Goal: Task Accomplishment & Management: Manage account settings

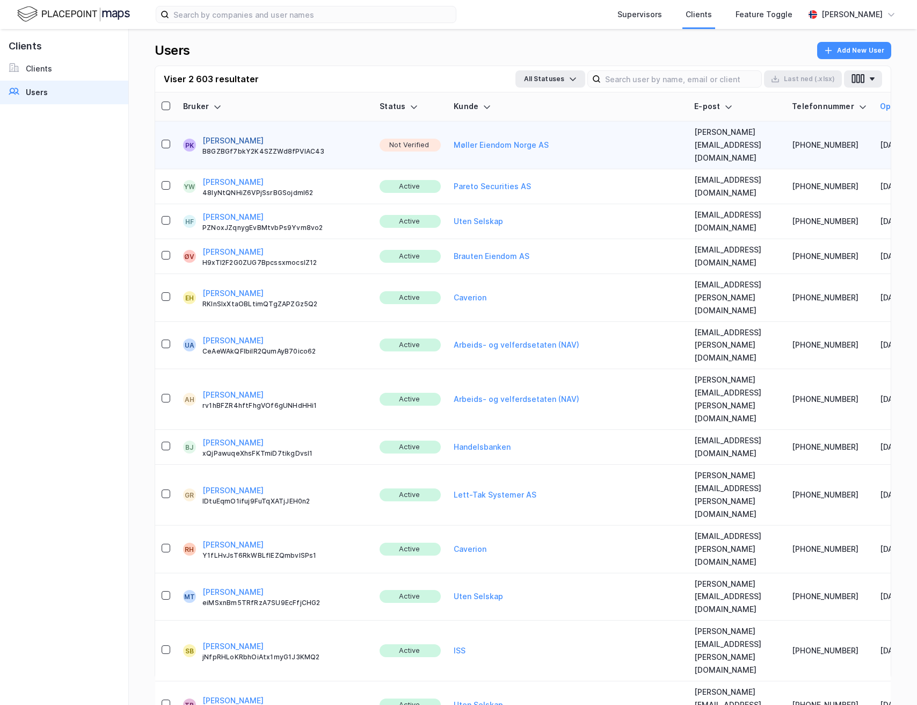
click at [226, 135] on button "[PERSON_NAME]" at bounding box center [233, 140] width 61 height 13
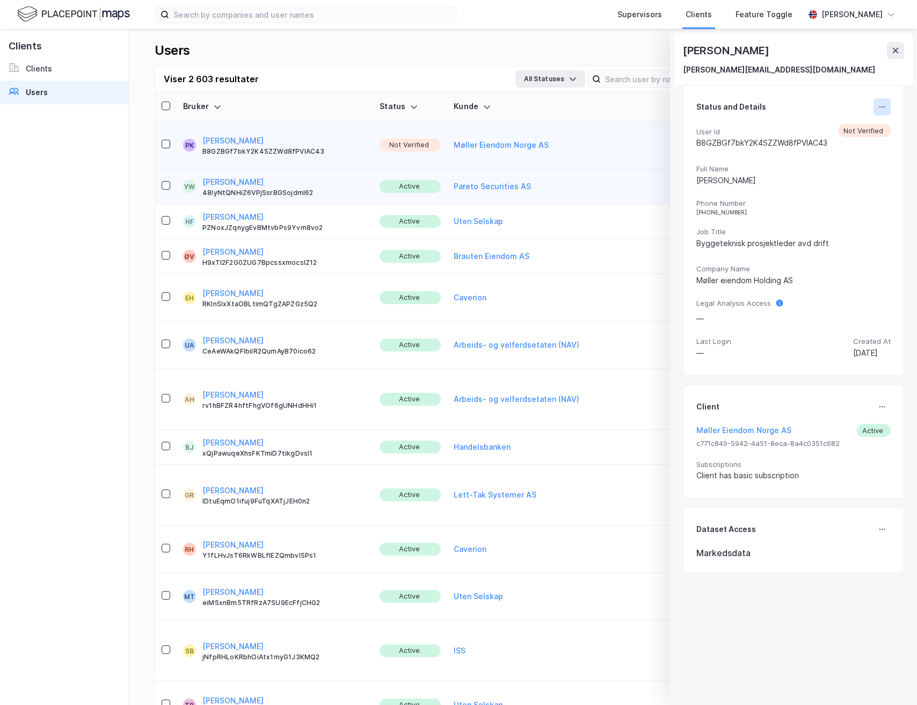
click at [878, 109] on icon at bounding box center [882, 107] width 9 height 9
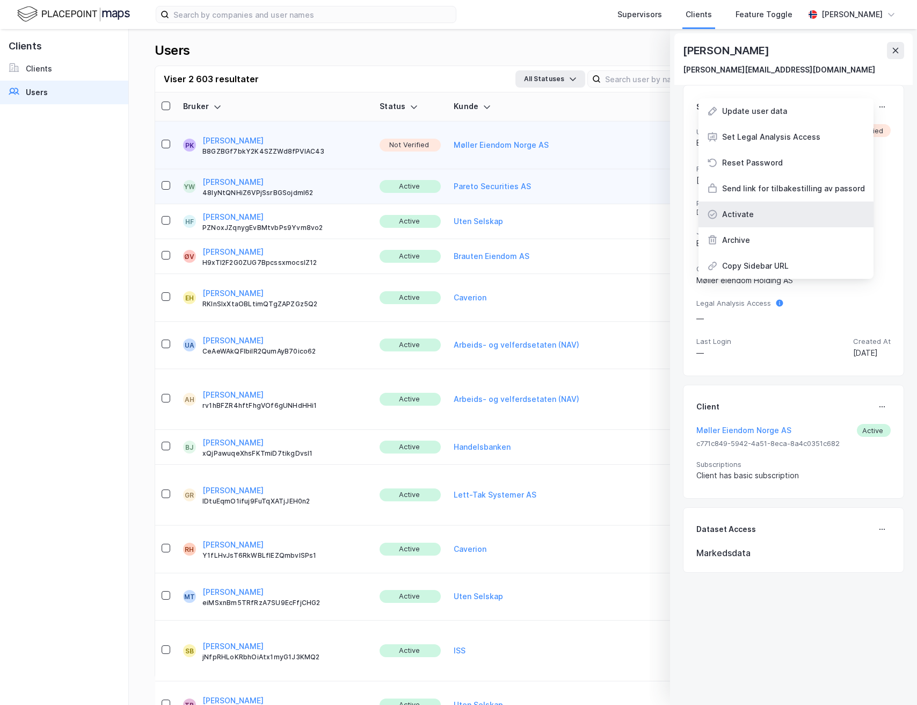
click at [797, 208] on div "Activate" at bounding box center [786, 214] width 175 height 26
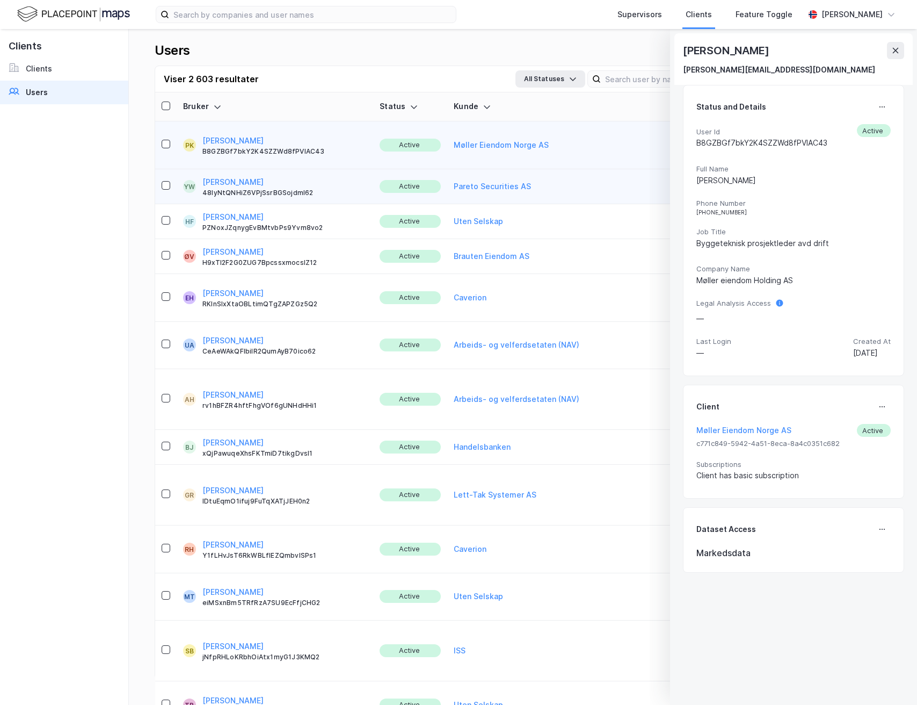
click at [883, 50] on div "[PERSON_NAME]" at bounding box center [793, 50] width 221 height 17
click at [889, 48] on button at bounding box center [895, 50] width 17 height 17
